Goal: Information Seeking & Learning: Learn about a topic

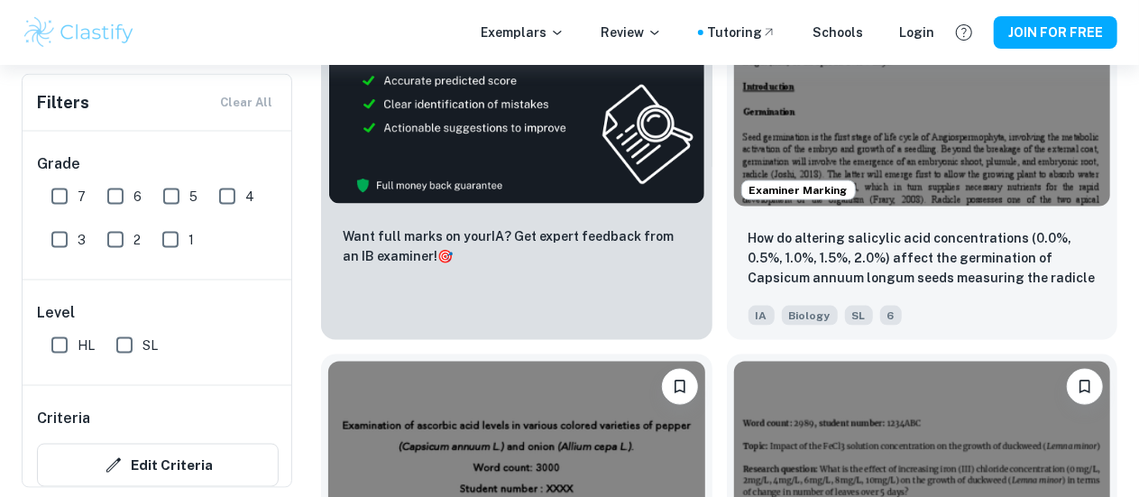
scroll to position [1183, 0]
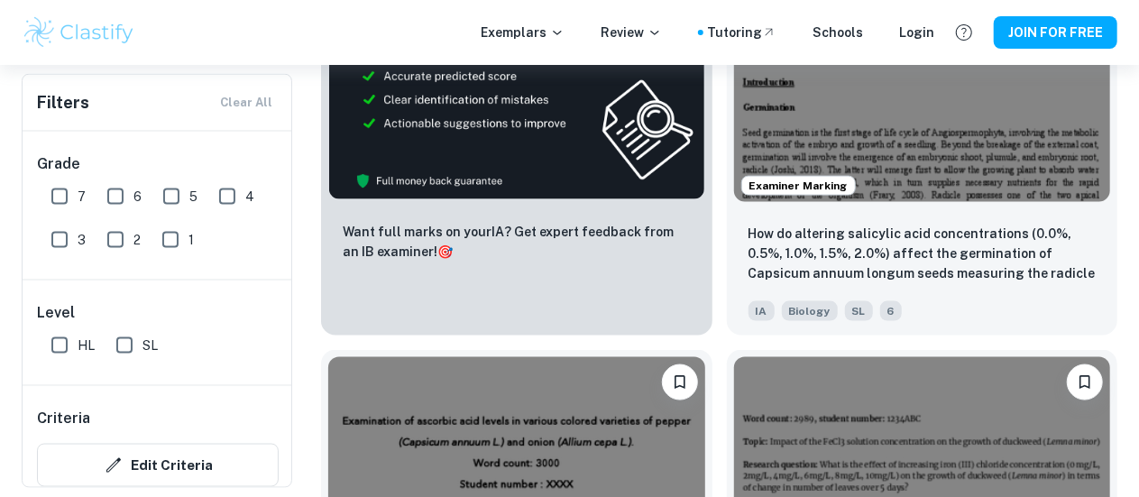
click at [171, 198] on input "5" at bounding box center [171, 197] width 36 height 36
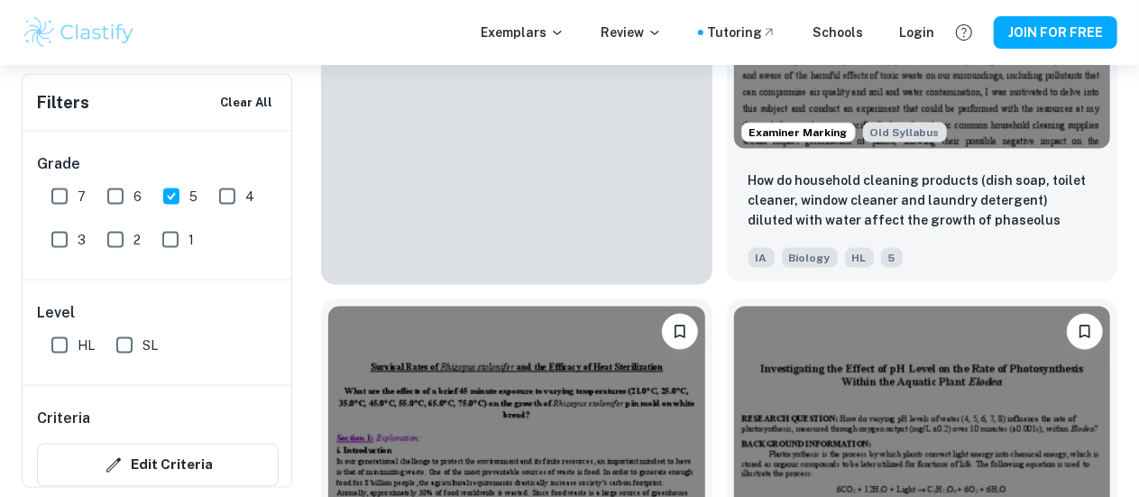
scroll to position [1276, 0]
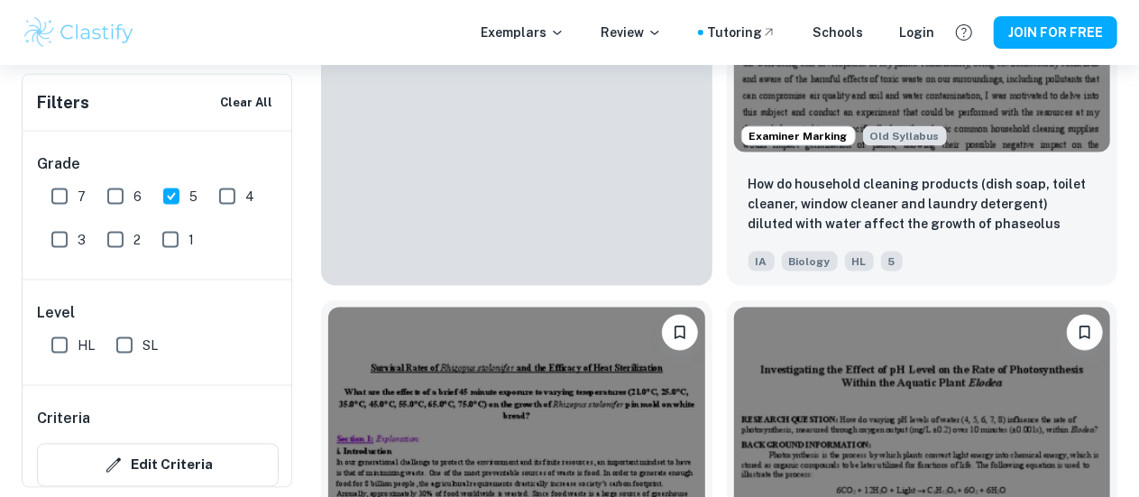
click at [172, 192] on input "5" at bounding box center [171, 197] width 36 height 36
checkbox input "false"
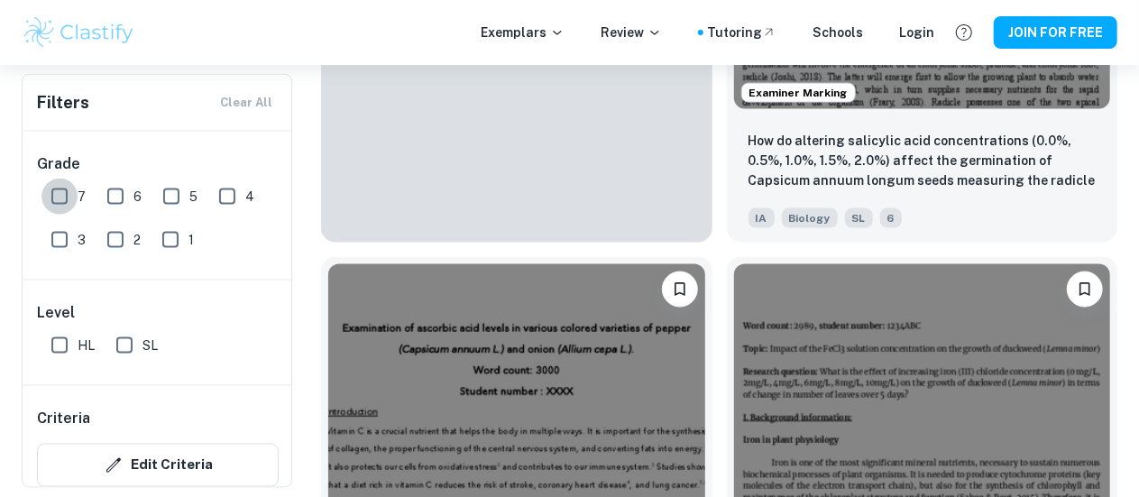
click at [54, 194] on input "7" at bounding box center [59, 197] width 36 height 36
checkbox input "true"
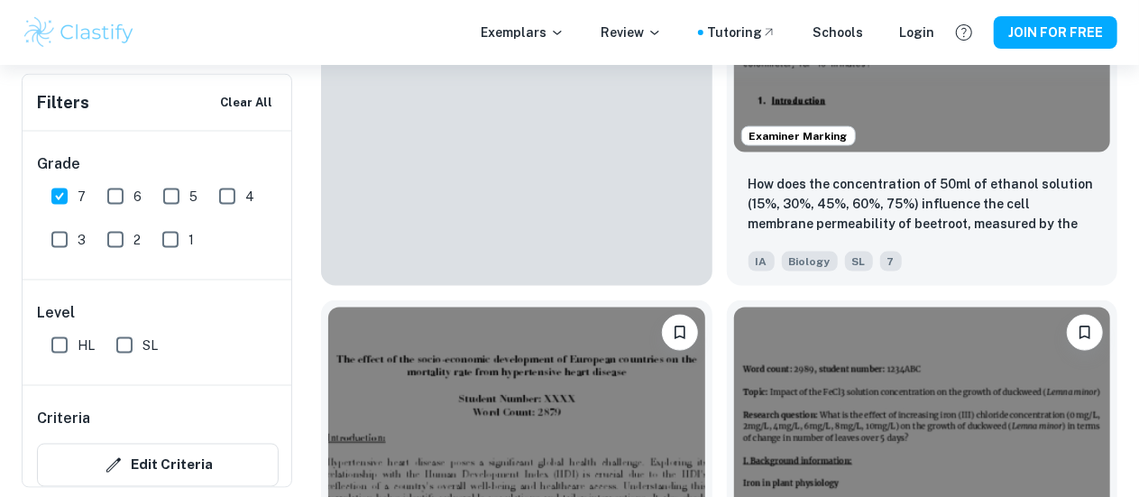
scroll to position [1319, 0]
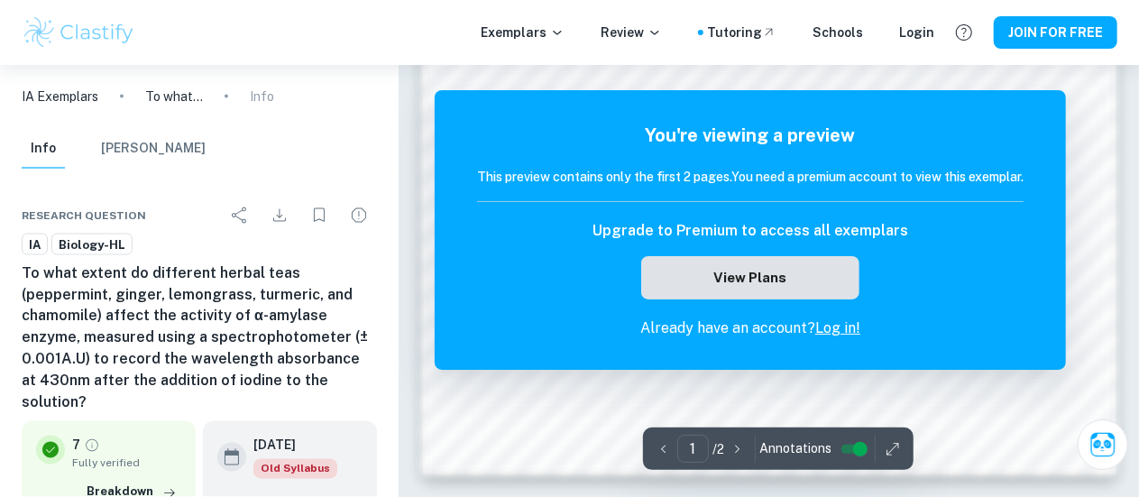
scroll to position [1510, 0]
